Goal: Navigation & Orientation: Find specific page/section

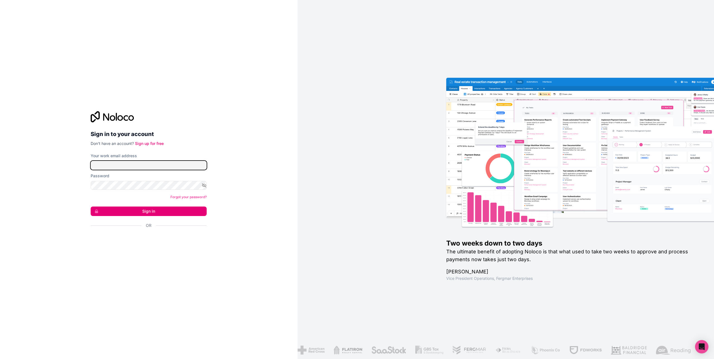
click at [116, 163] on input "Your work email address" at bounding box center [149, 165] width 116 height 9
type input "*"
type input "**********"
click at [143, 214] on button "Sign in" at bounding box center [149, 211] width 116 height 9
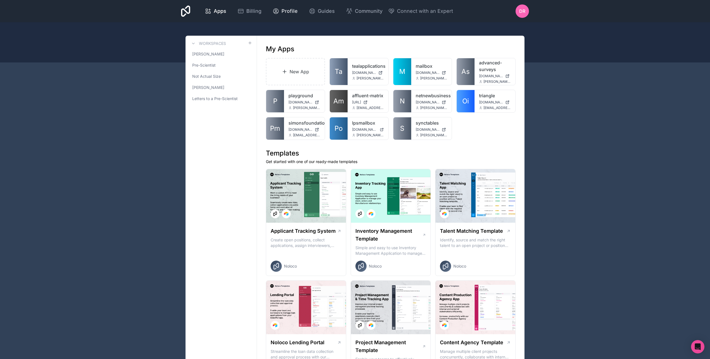
click at [284, 11] on span "Profile" at bounding box center [289, 11] width 16 height 8
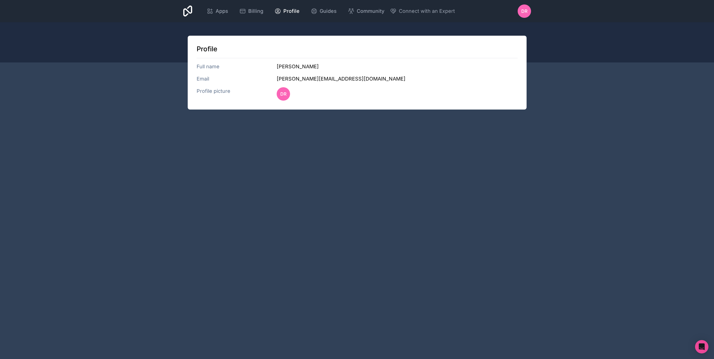
click at [527, 10] on span "DR" at bounding box center [524, 11] width 6 height 7
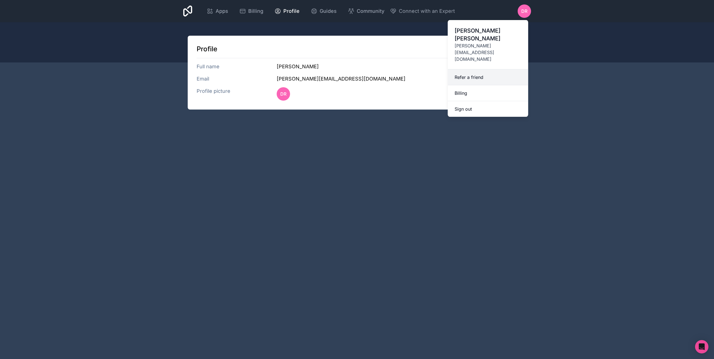
click at [486, 69] on link "Refer a friend" at bounding box center [488, 77] width 80 height 16
